Goal: Check status: Check status

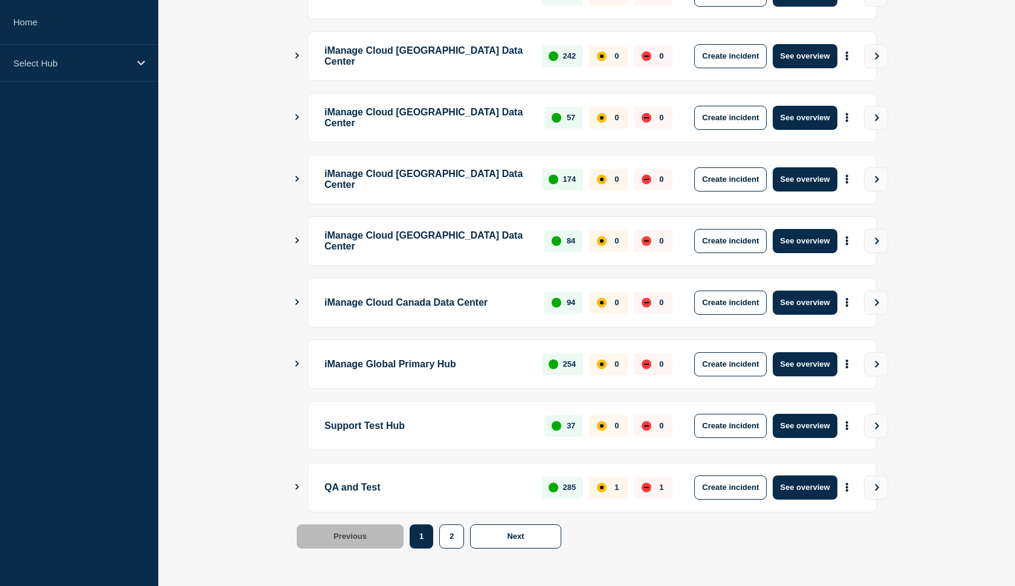
scroll to position [271, 0]
click at [797, 495] on button "See overview" at bounding box center [805, 488] width 64 height 24
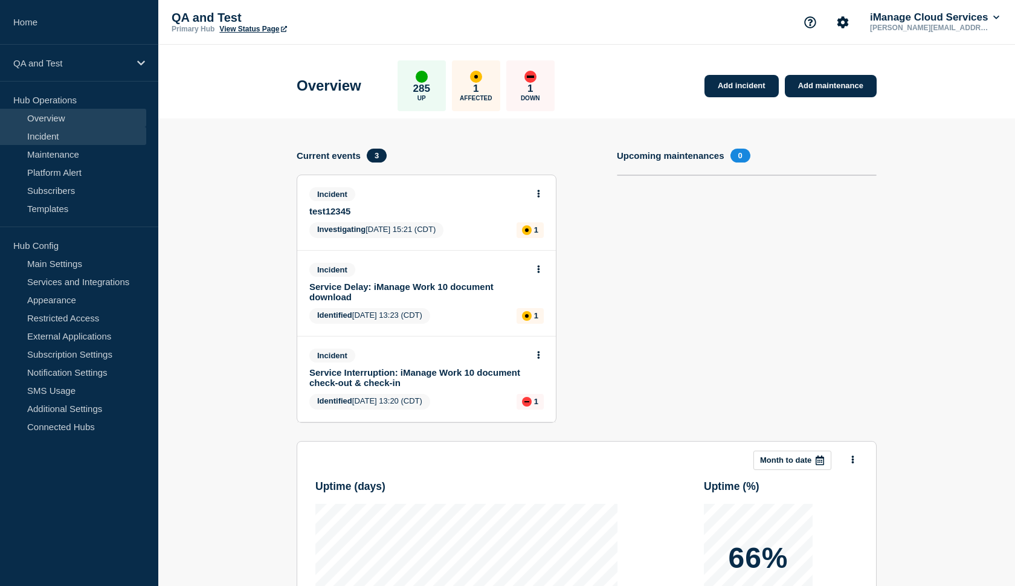
click at [31, 139] on link "Incident" at bounding box center [73, 136] width 146 height 18
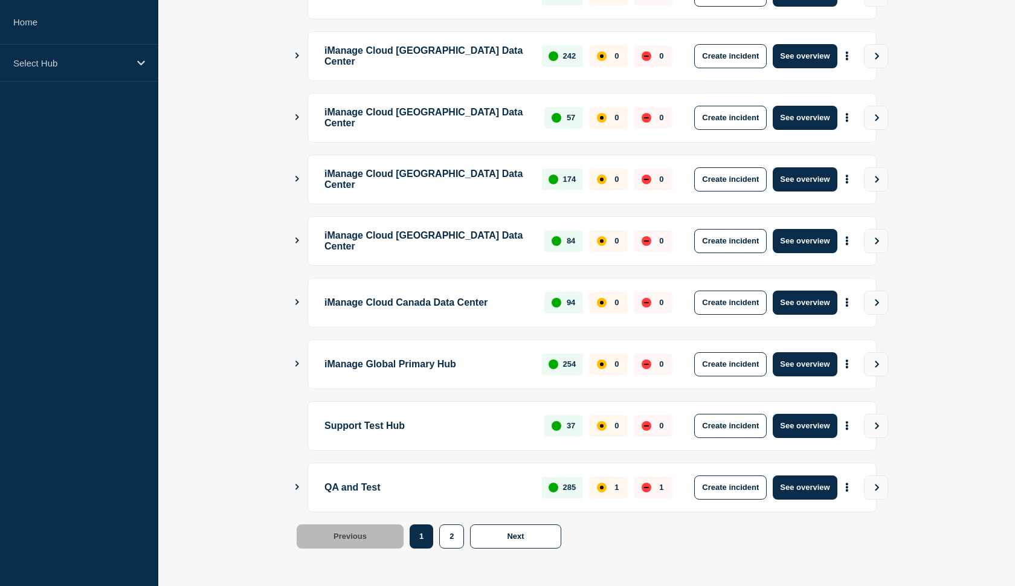
scroll to position [271, 0]
click at [795, 427] on button "See overview" at bounding box center [805, 426] width 64 height 24
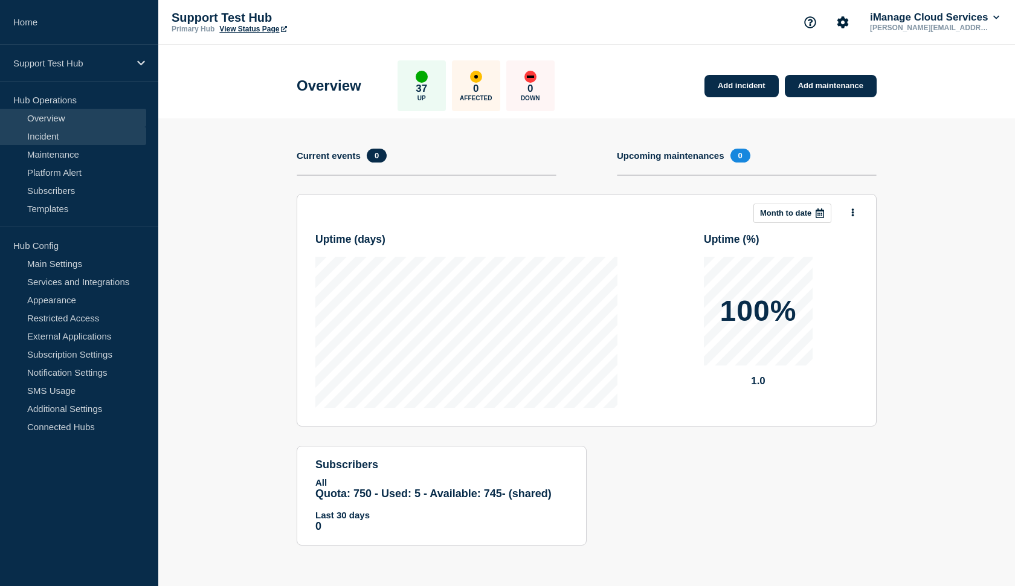
click at [59, 135] on link "Incident" at bounding box center [73, 136] width 146 height 18
